Goal: Information Seeking & Learning: Learn about a topic

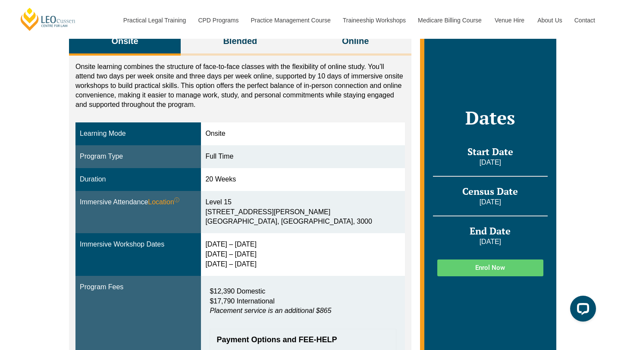
scroll to position [165, 0]
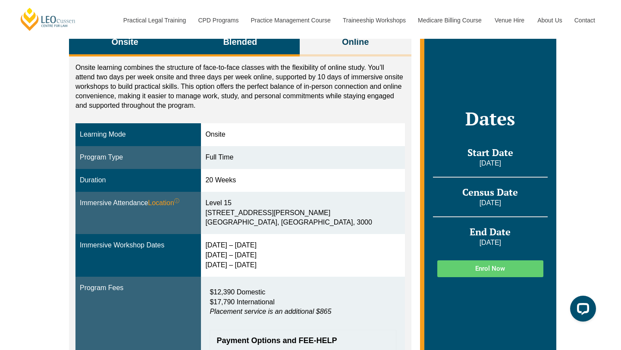
click at [272, 41] on button "Blended" at bounding box center [240, 42] width 119 height 27
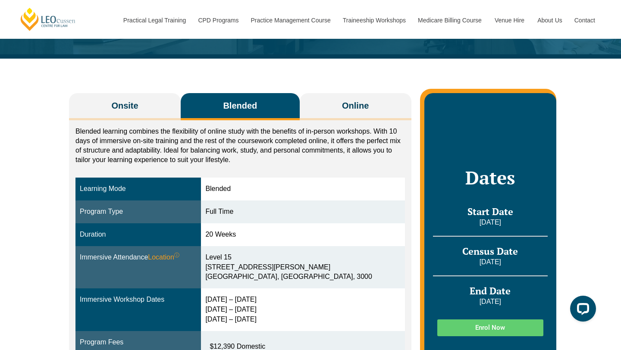
scroll to position [110, 0]
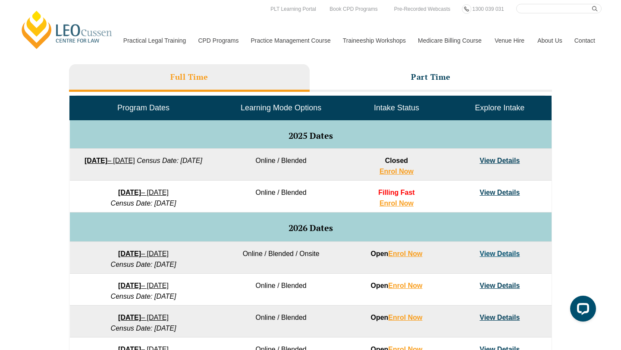
click at [484, 285] on link "View Details" at bounding box center [499, 285] width 40 height 7
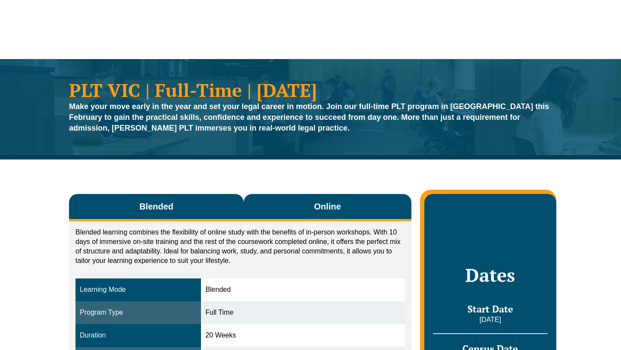
click at [324, 207] on span "Online" at bounding box center [327, 206] width 27 height 12
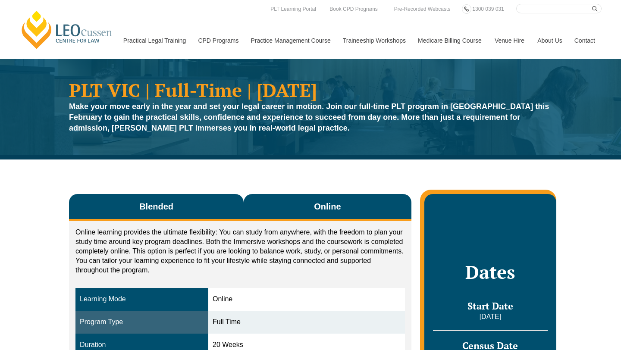
click at [209, 207] on button "Blended" at bounding box center [156, 207] width 175 height 27
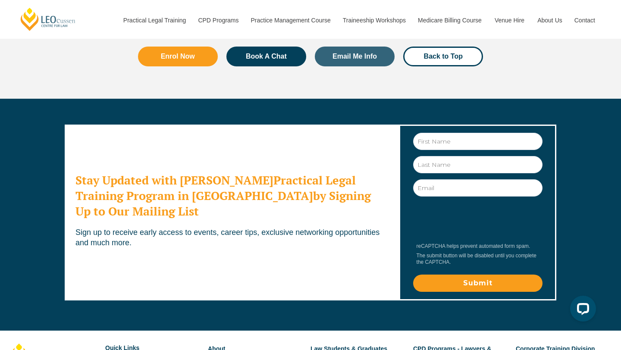
scroll to position [2729, 0]
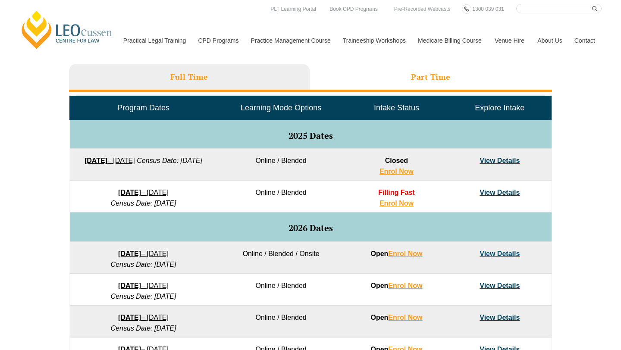
click at [364, 78] on li "Part Time" at bounding box center [430, 78] width 242 height 28
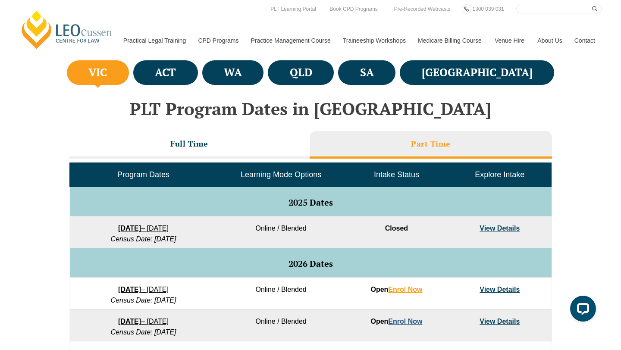
scroll to position [302, 0]
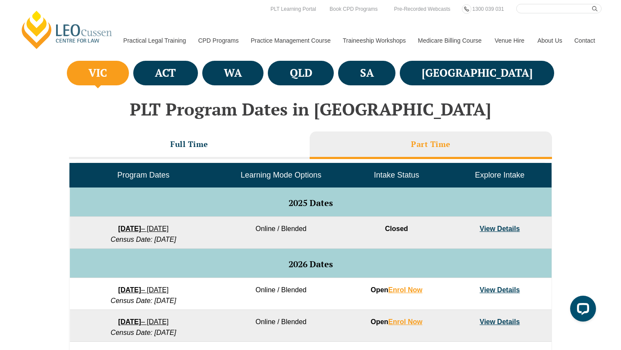
click at [482, 293] on link "View Details" at bounding box center [499, 289] width 40 height 7
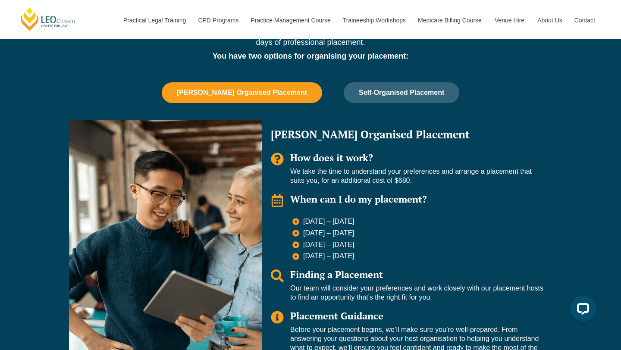
scroll to position [577, 0]
